Goal: Navigation & Orientation: Find specific page/section

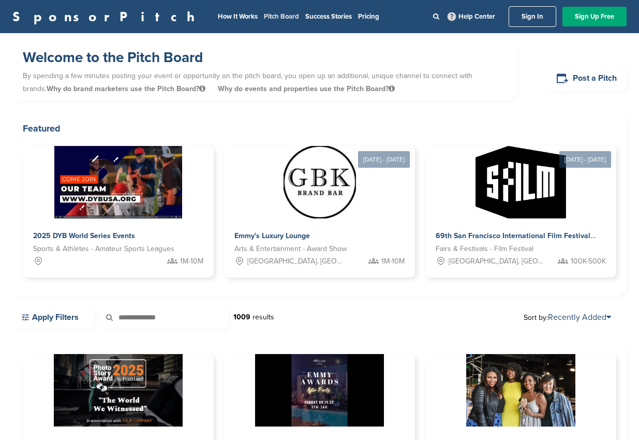
click at [264, 17] on link "Pitch Board" at bounding box center [281, 16] width 35 height 8
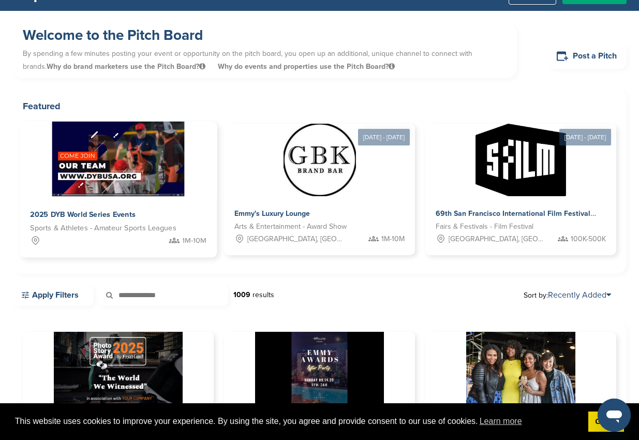
scroll to position [43, 0]
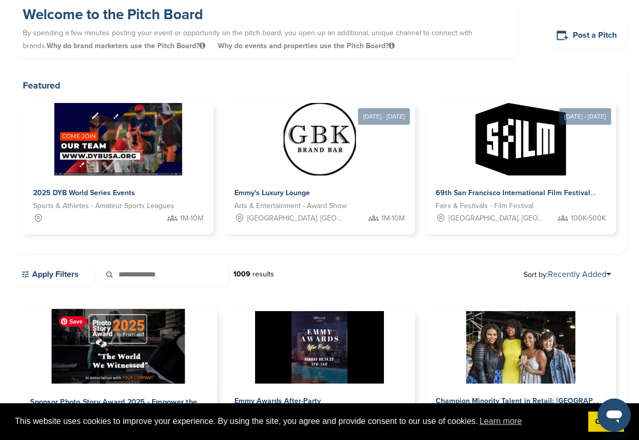
click at [124, 332] on img at bounding box center [118, 346] width 133 height 75
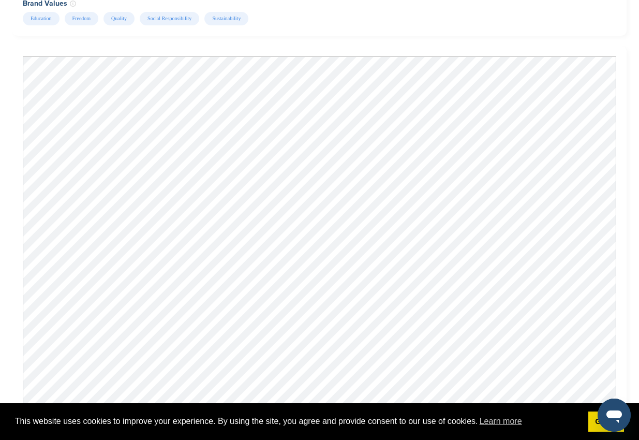
scroll to position [1078, 0]
